Goal: Navigation & Orientation: Find specific page/section

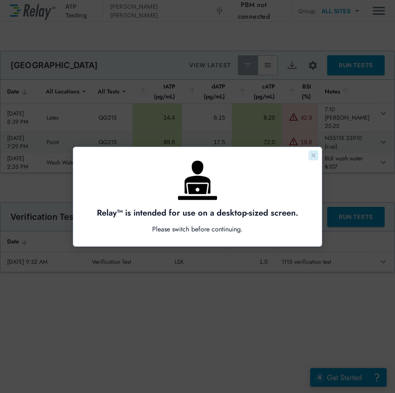
type input "**********"
type input "***"
click at [311, 156] on icon "Close guide" at bounding box center [313, 155] width 7 height 7
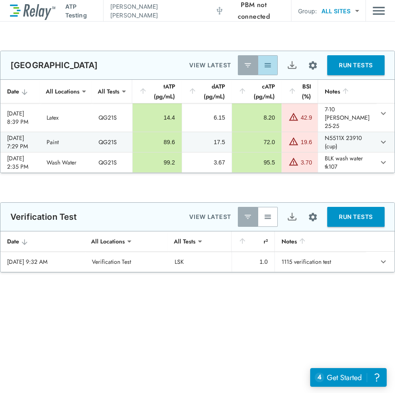
click at [265, 70] on button "button" at bounding box center [268, 65] width 20 height 20
